Goal: Find specific page/section: Find specific page/section

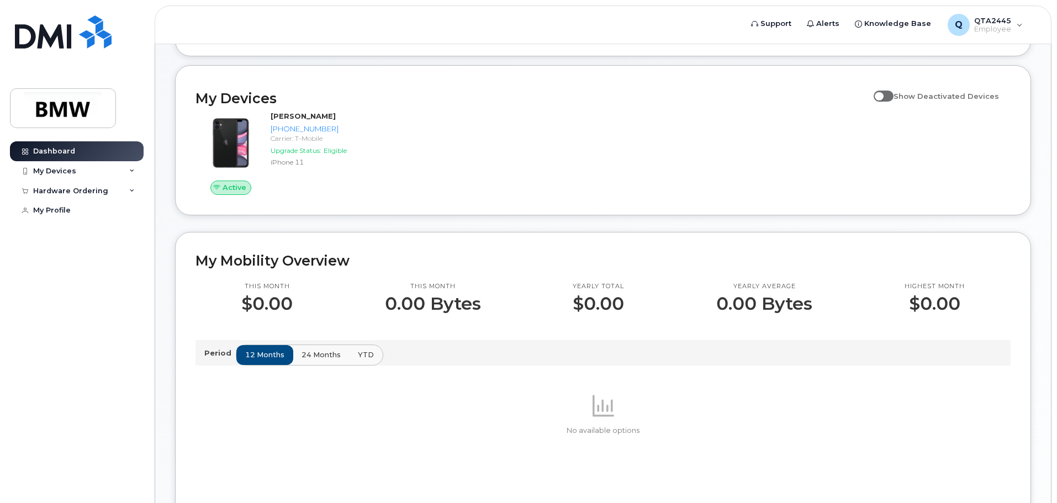
scroll to position [110, 0]
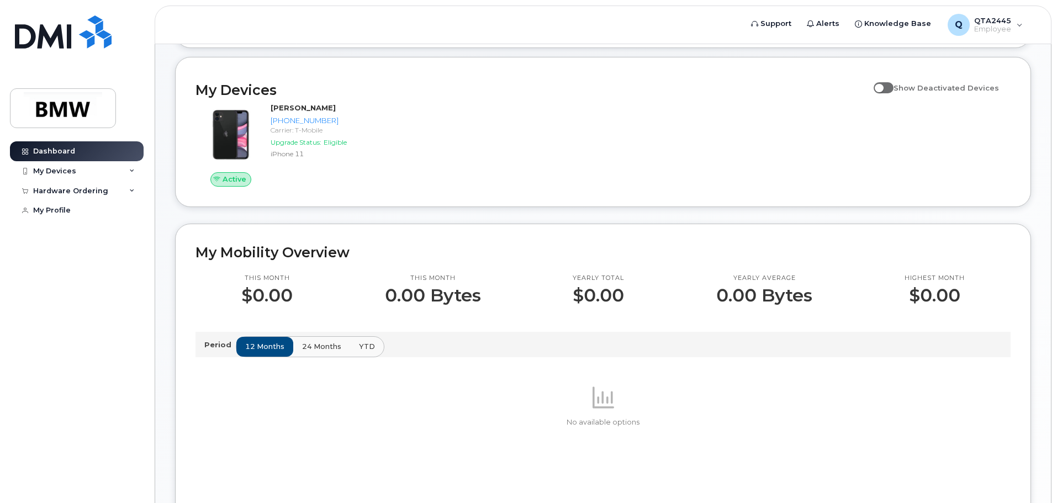
click at [314, 352] on span "24 months" at bounding box center [321, 346] width 39 height 10
click at [361, 352] on span "YTD" at bounding box center [366, 346] width 16 height 10
click at [77, 168] on div "My Devices" at bounding box center [77, 171] width 134 height 20
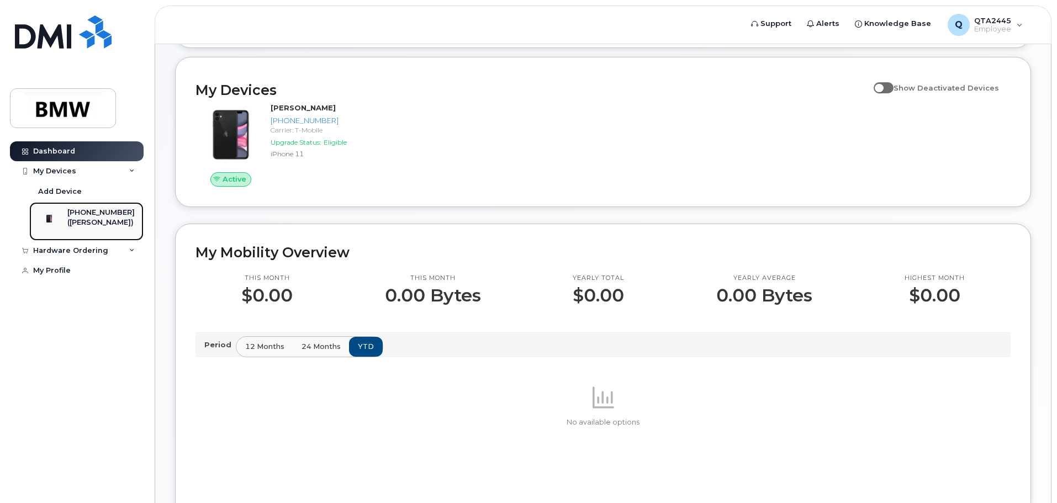
click at [103, 221] on div "([PERSON_NAME])" at bounding box center [100, 223] width 67 height 10
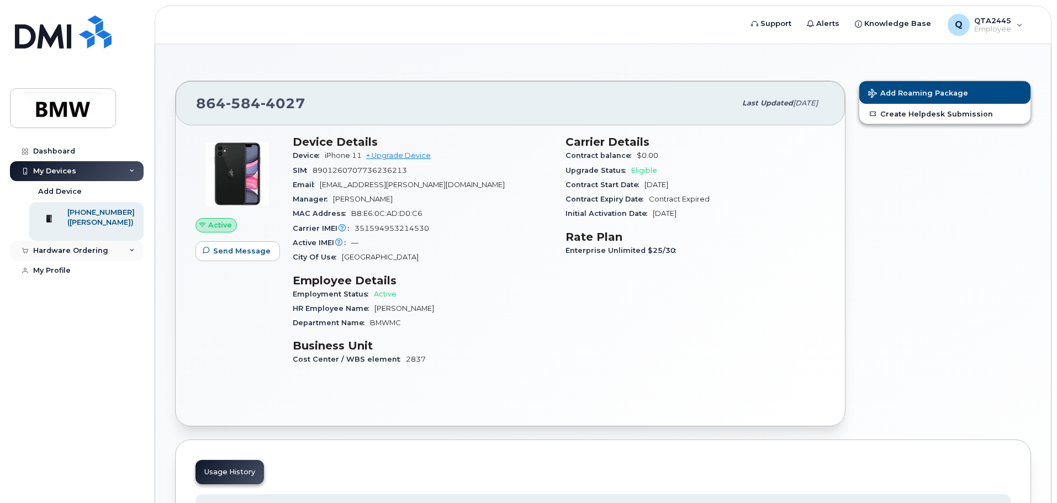
click at [115, 261] on div "Hardware Ordering" at bounding box center [77, 251] width 134 height 20
click at [122, 261] on div "Hardware Ordering" at bounding box center [77, 251] width 134 height 20
